Goal: Transaction & Acquisition: Purchase product/service

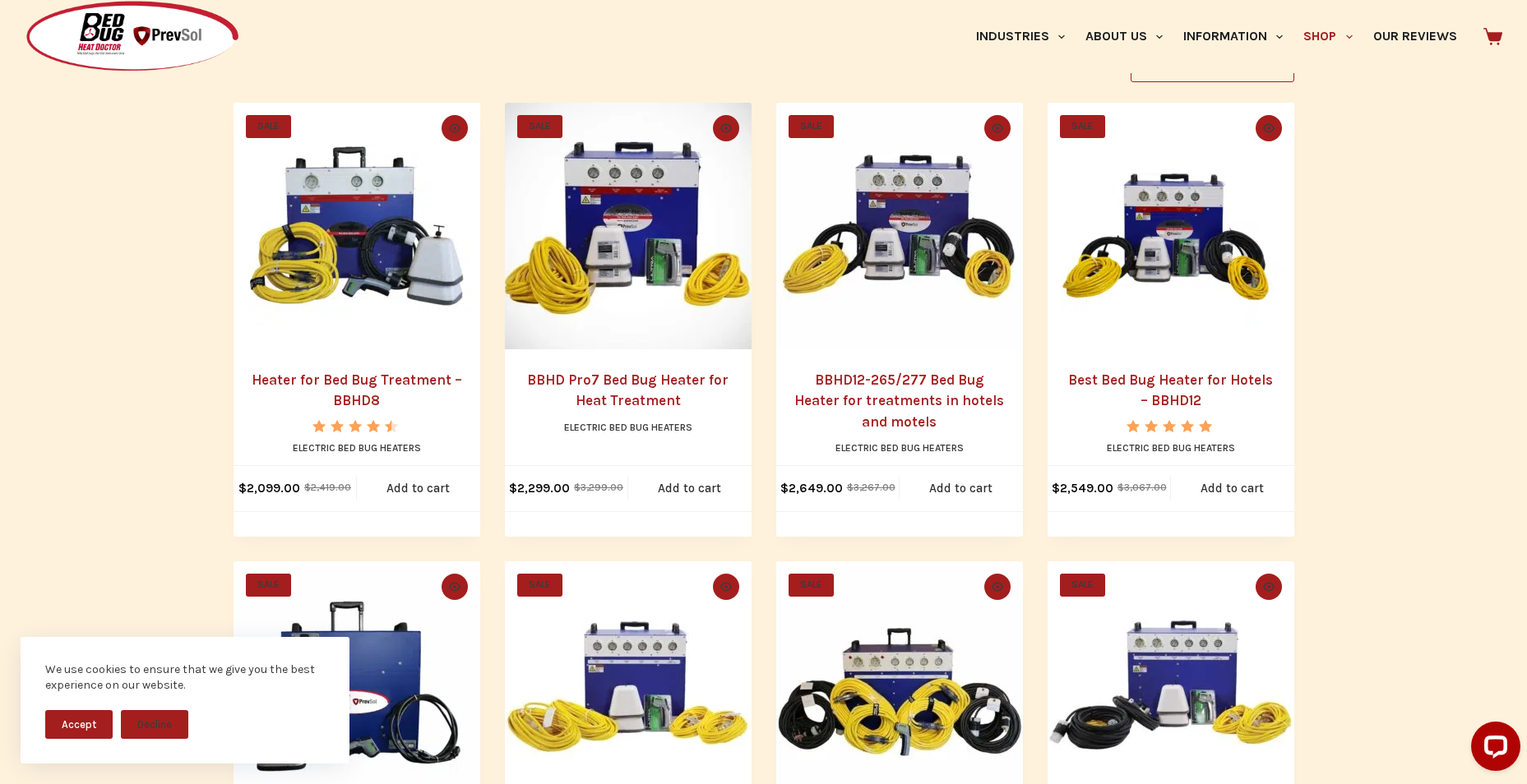
scroll to position [411, 0]
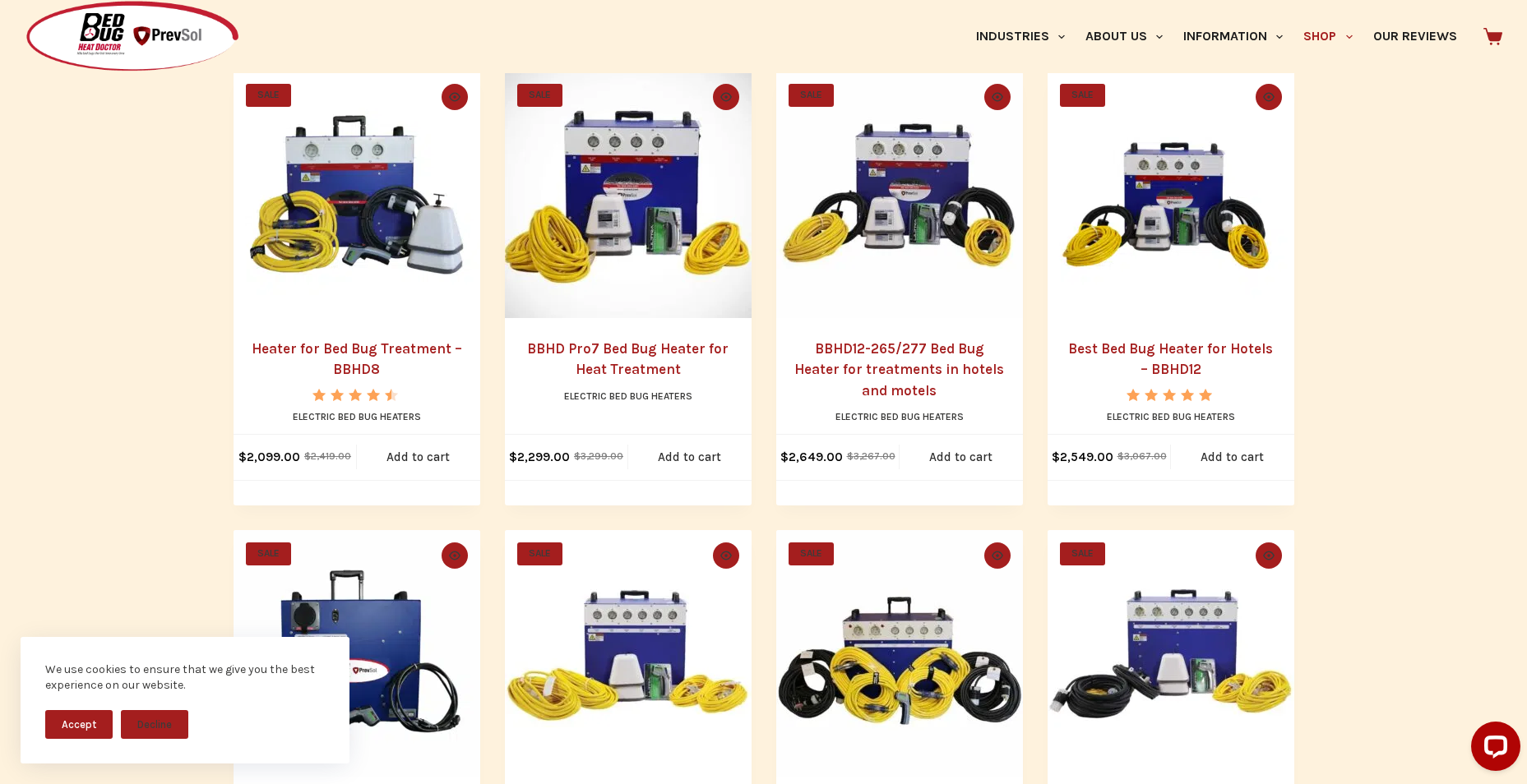
click at [1168, 366] on link "Best Bed Bug Heater for Hotels – BBHD12" at bounding box center [1170, 359] width 205 height 38
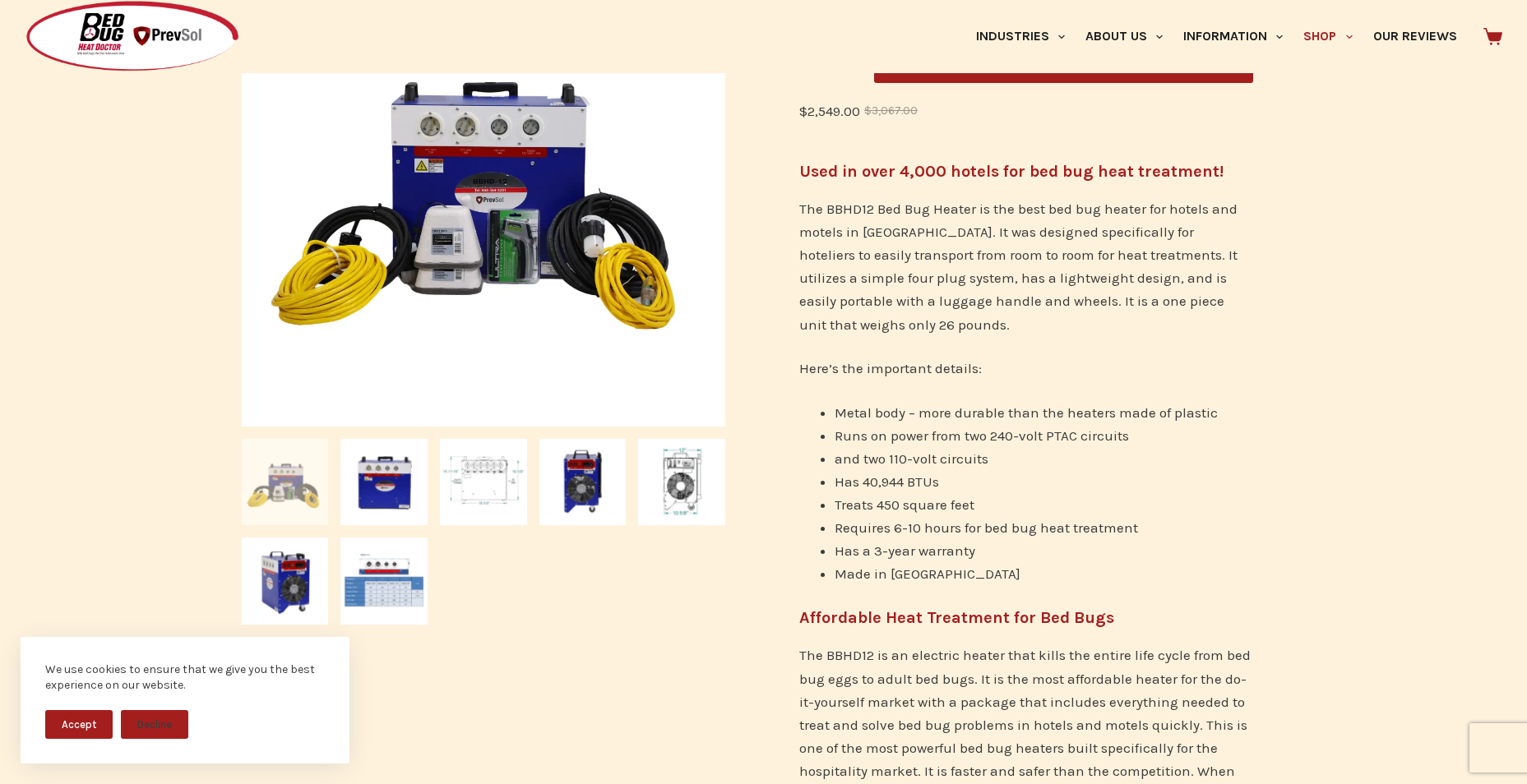
scroll to position [411, 0]
click at [501, 458] on img at bounding box center [484, 482] width 87 height 87
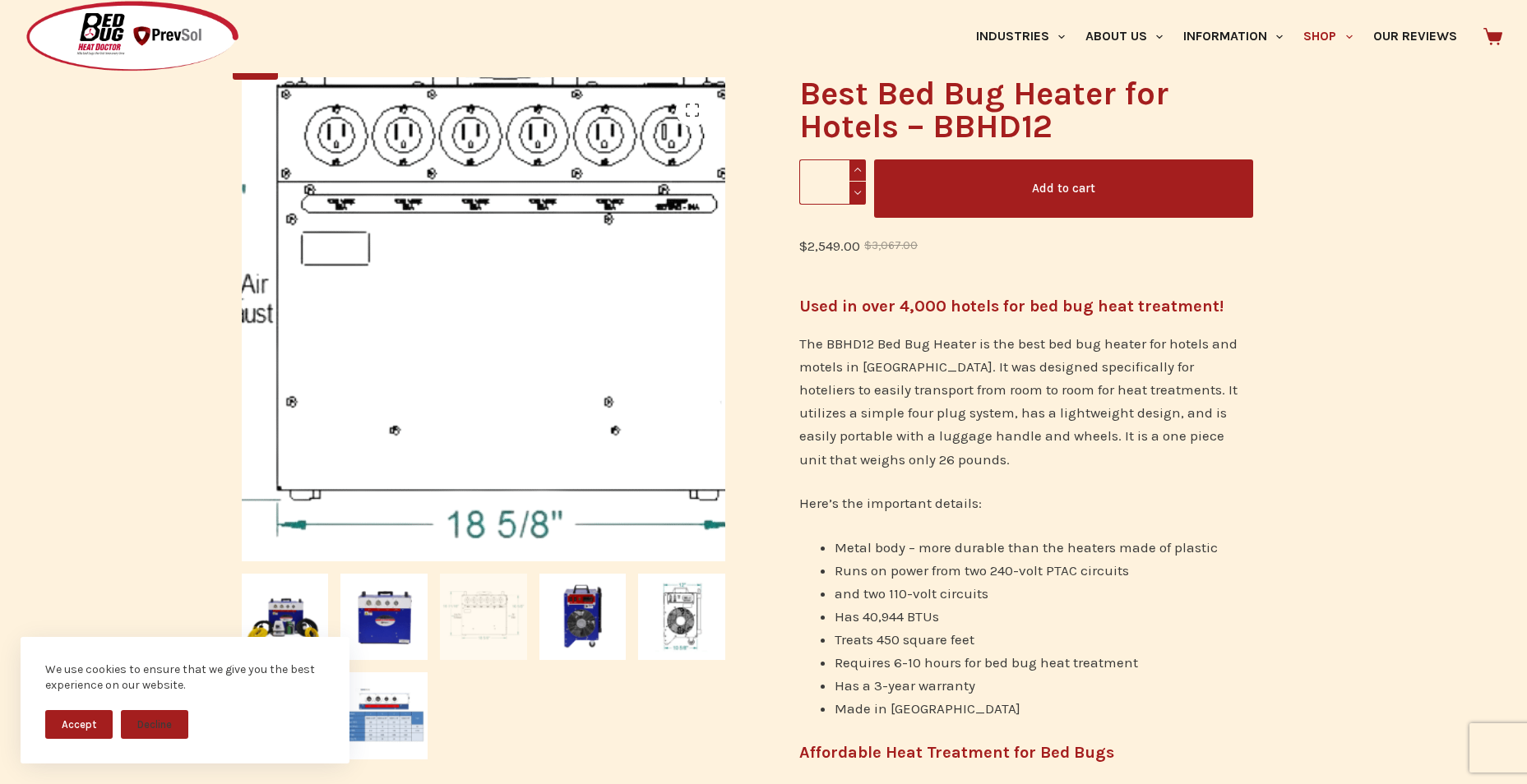
scroll to position [247, 0]
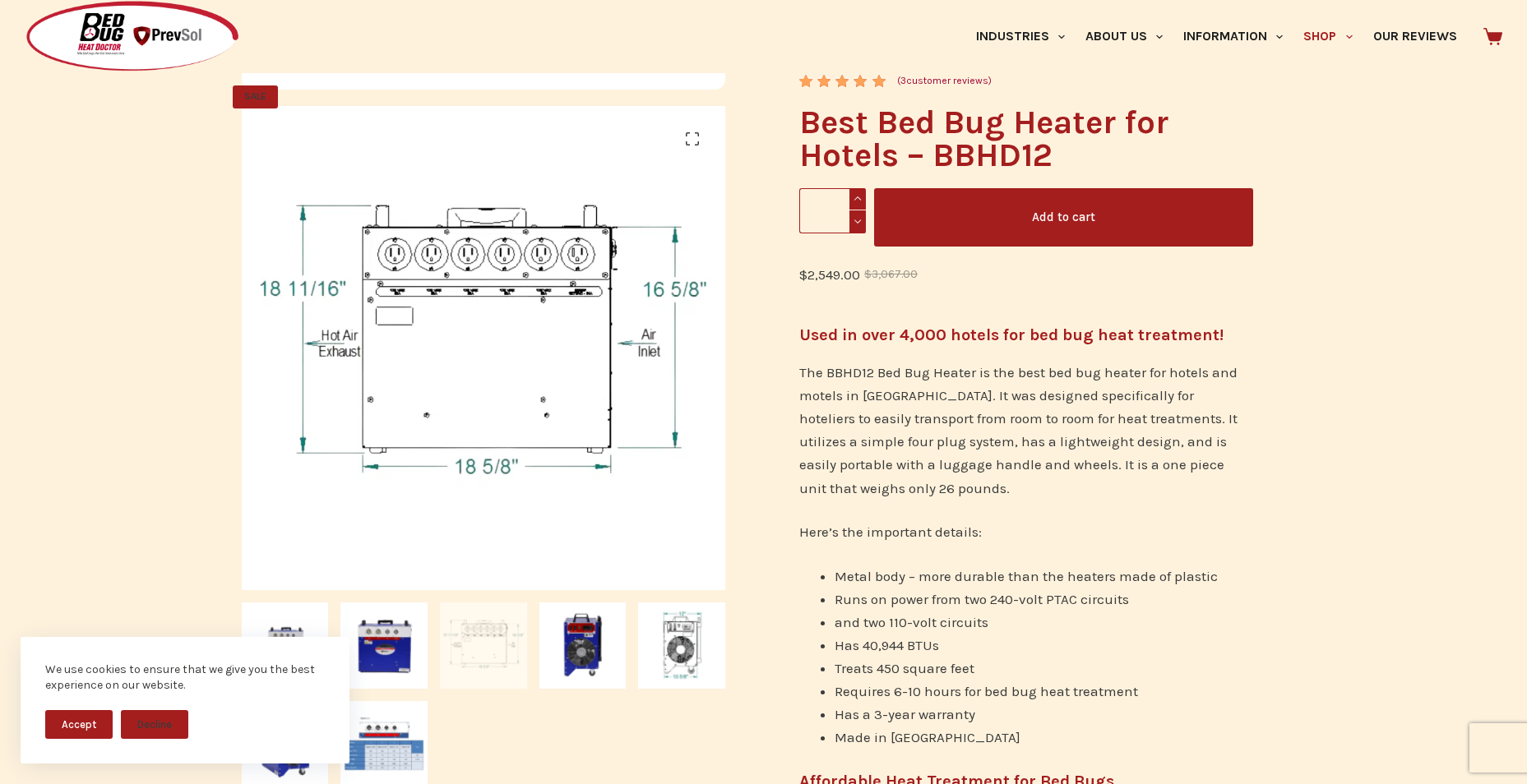
click at [678, 697] on ol at bounding box center [483, 689] width 497 height 198
click at [673, 662] on img at bounding box center [681, 645] width 87 height 87
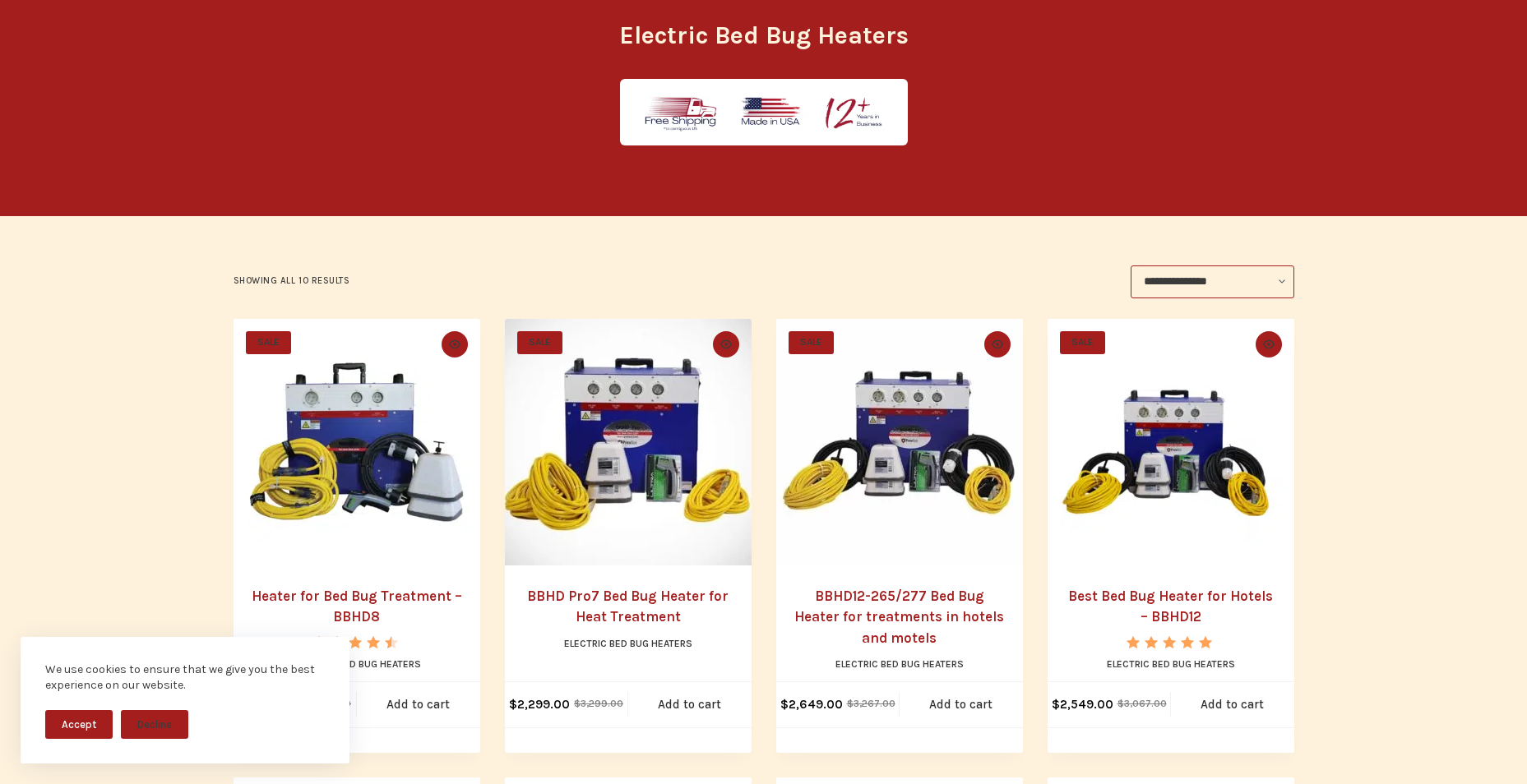
scroll to position [81, 0]
